Goal: Information Seeking & Learning: Learn about a topic

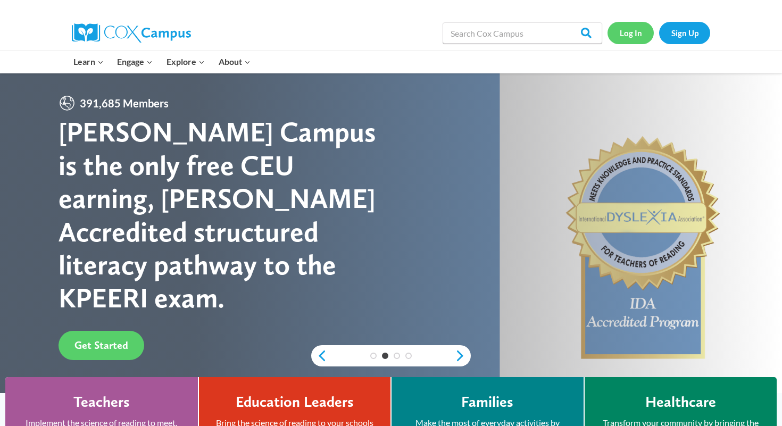
click at [635, 38] on link "Log In" at bounding box center [630, 33] width 46 height 22
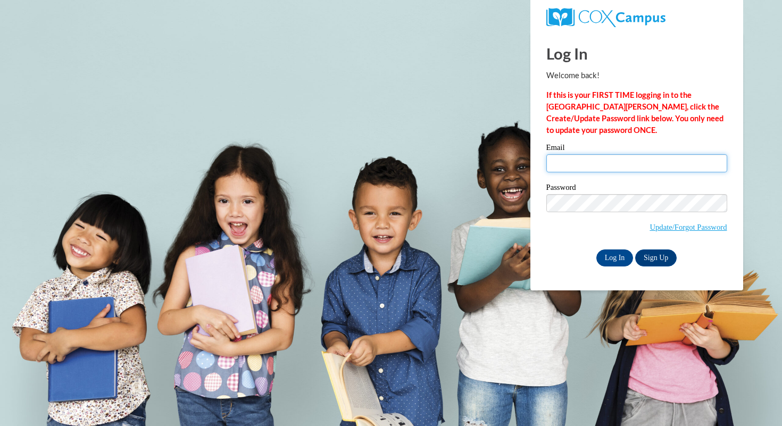
type input "courtni.graham@gcpsk12.org"
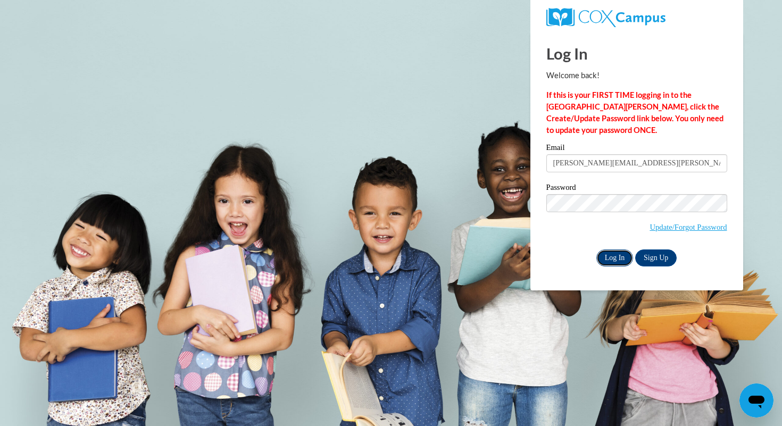
click at [616, 262] on input "Log In" at bounding box center [614, 257] width 37 height 17
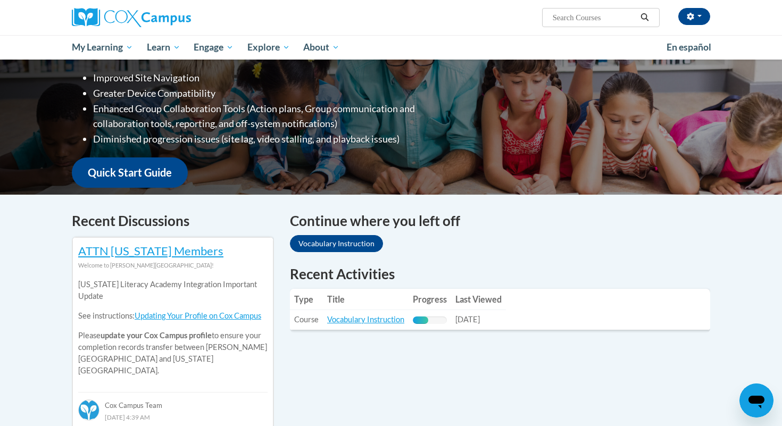
scroll to position [280, 0]
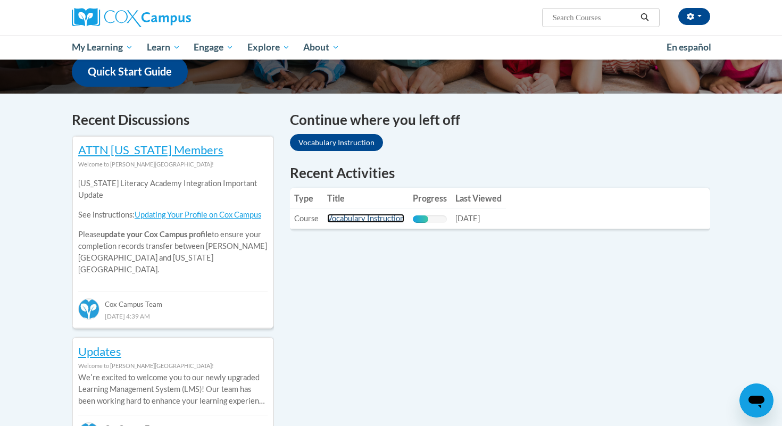
click at [395, 220] on link "Vocabulary Instruction" at bounding box center [365, 218] width 77 height 9
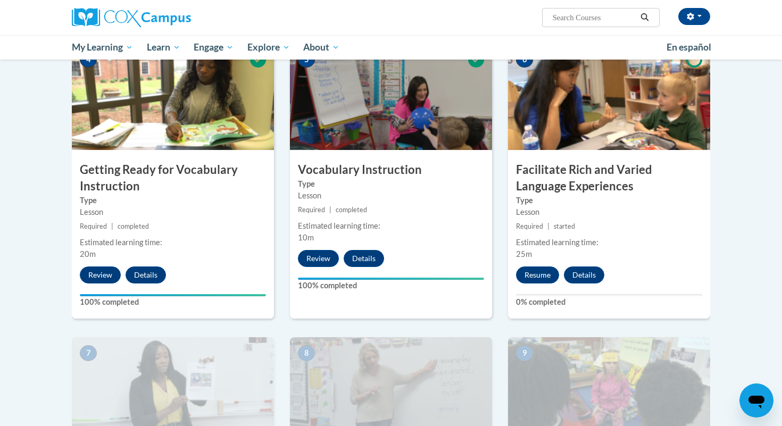
scroll to position [544, 0]
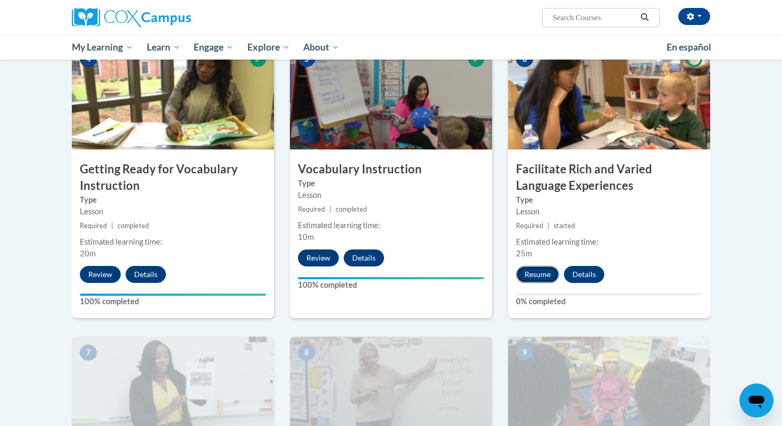
click at [536, 275] on button "Resume" at bounding box center [537, 274] width 43 height 17
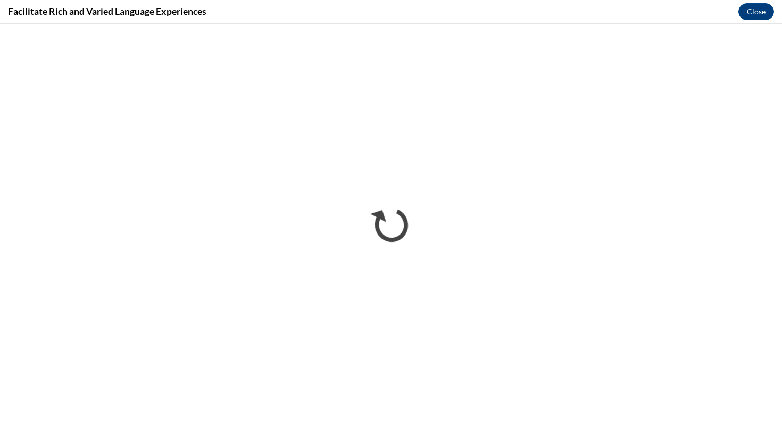
scroll to position [0, 0]
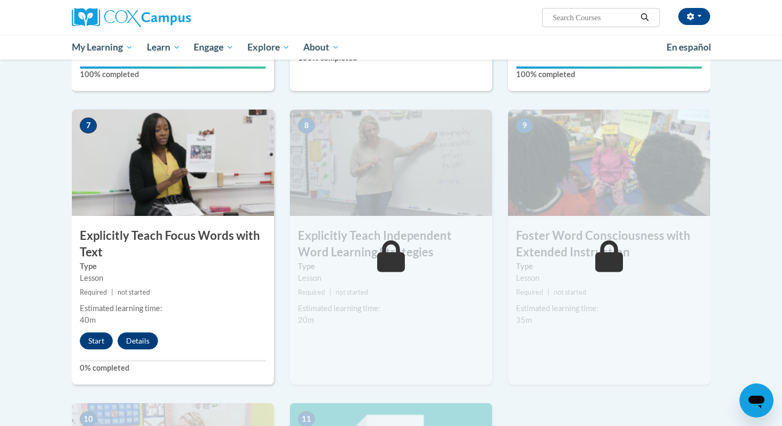
scroll to position [831, 0]
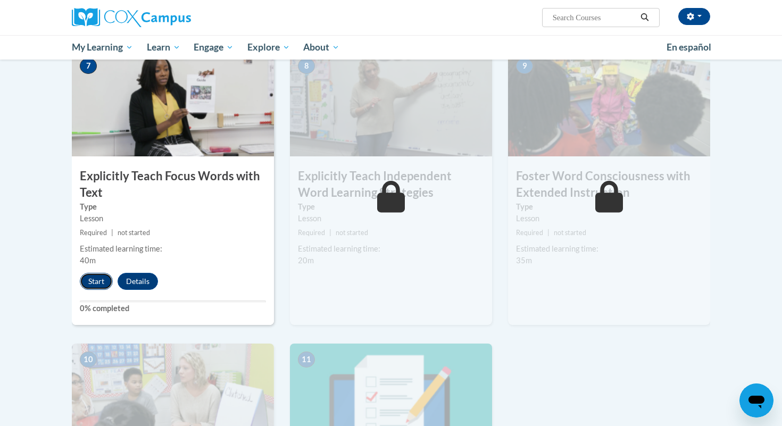
click at [94, 275] on button "Start" at bounding box center [96, 281] width 33 height 17
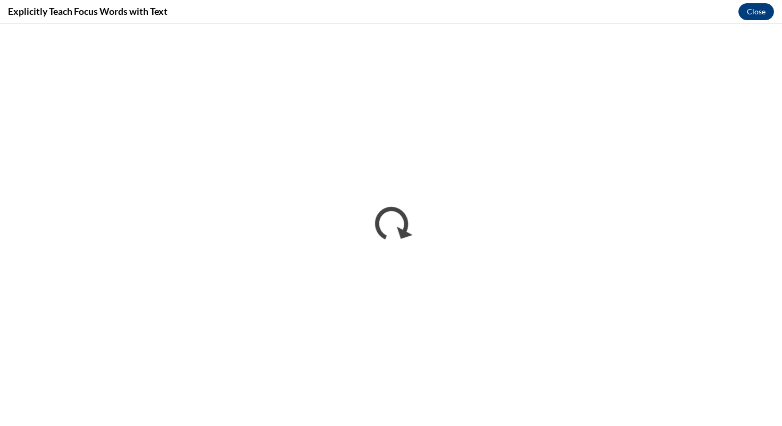
scroll to position [0, 0]
